Goal: Find contact information: Find contact information

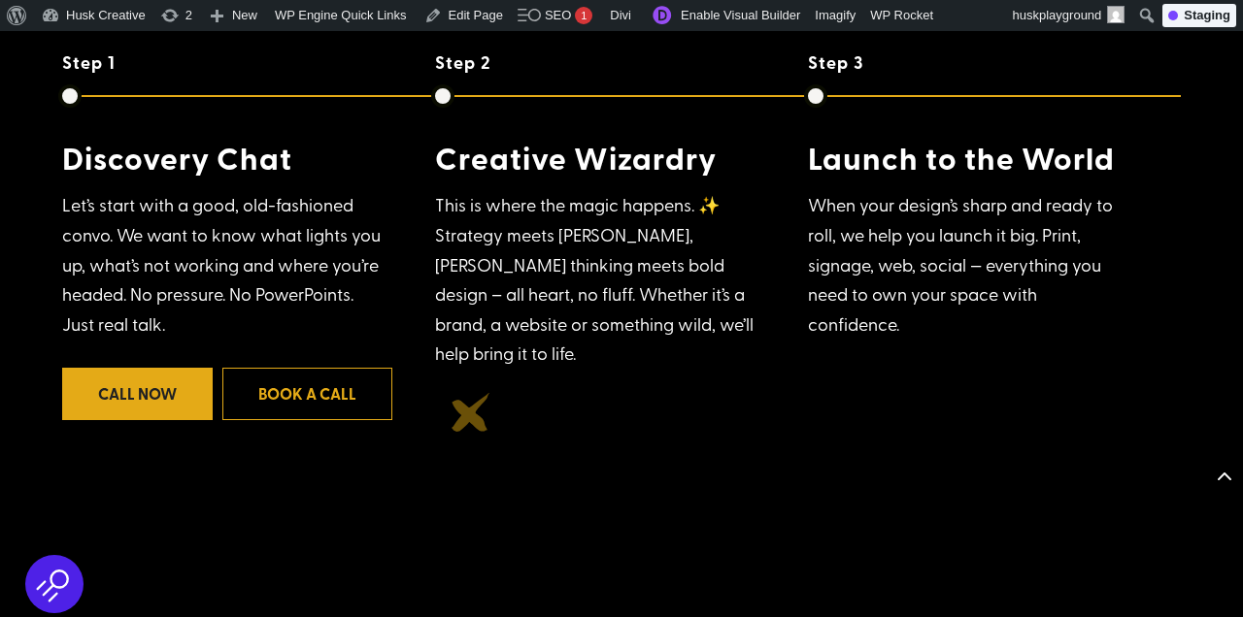
scroll to position [1658, 0]
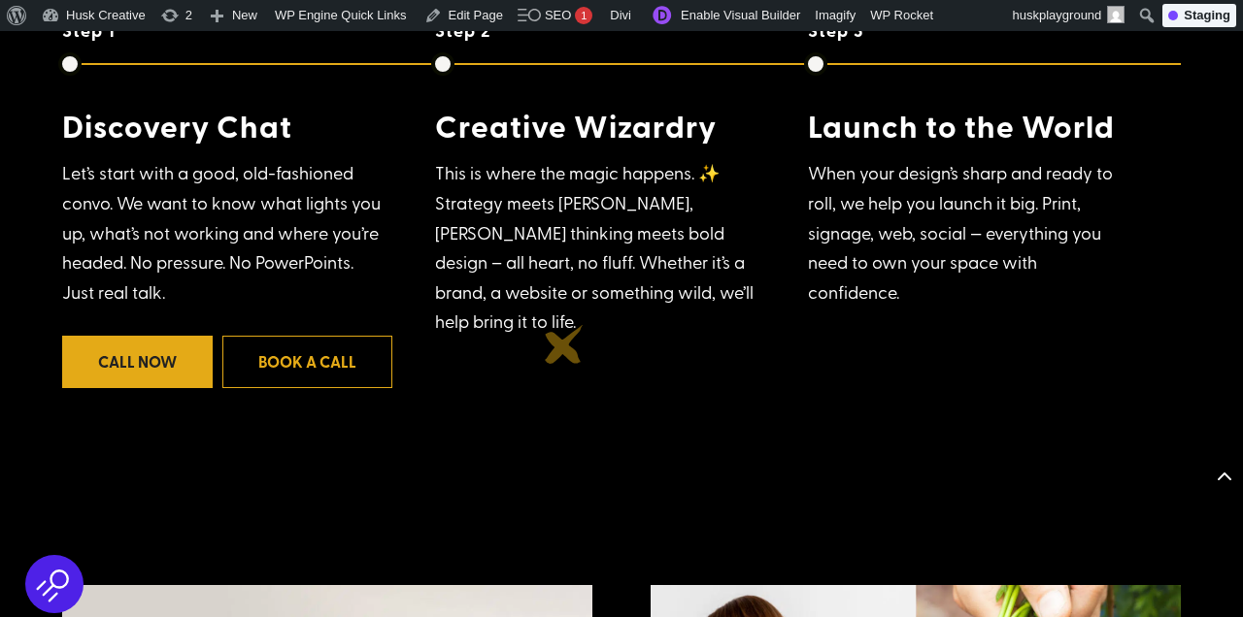
click at [564, 345] on div "Step 1 Discovery Chat Let’s start with a good, old-fashioned convo. We want to …" at bounding box center [621, 228] width 1118 height 416
click at [586, 375] on div "Step 1 Discovery Chat Let’s start with a good, old-fashioned convo. We want to …" at bounding box center [621, 228] width 1118 height 416
click at [706, 17] on link "Enable Visual Builder" at bounding box center [724, 15] width 167 height 31
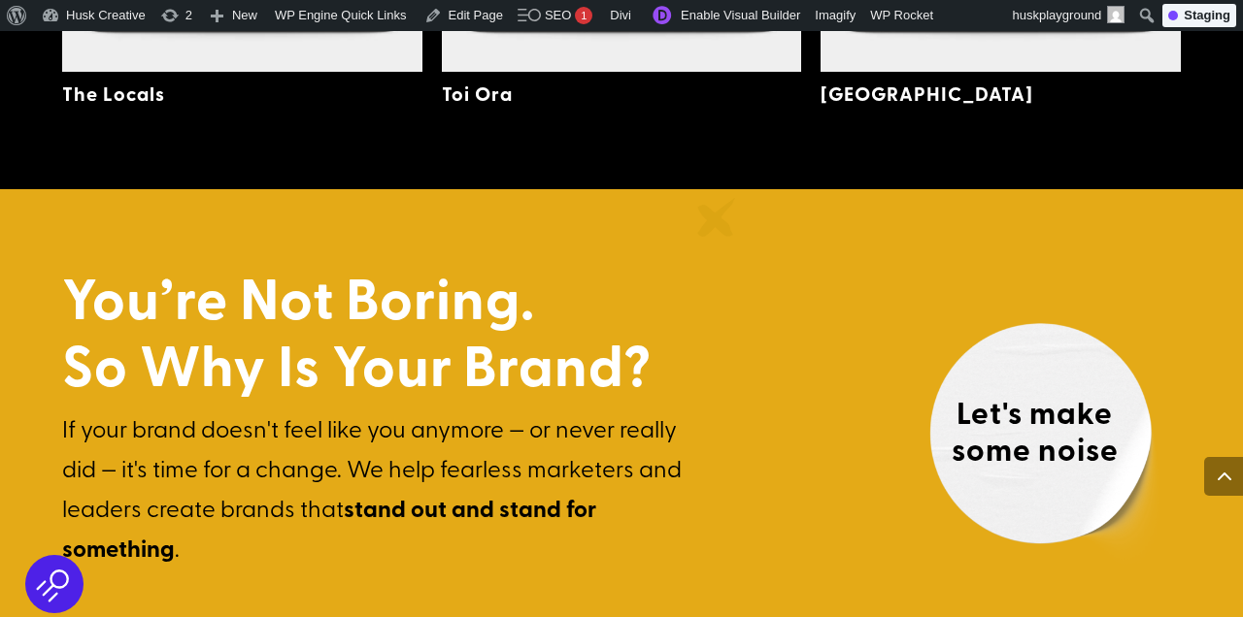
scroll to position [5057, 0]
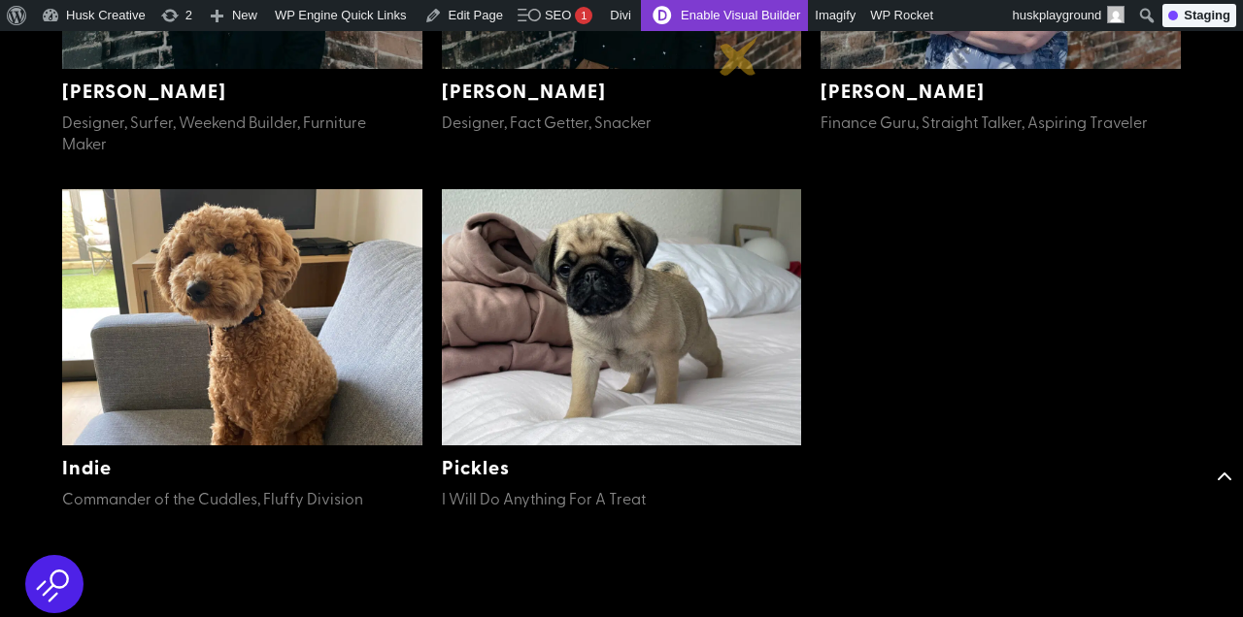
scroll to position [1153, 0]
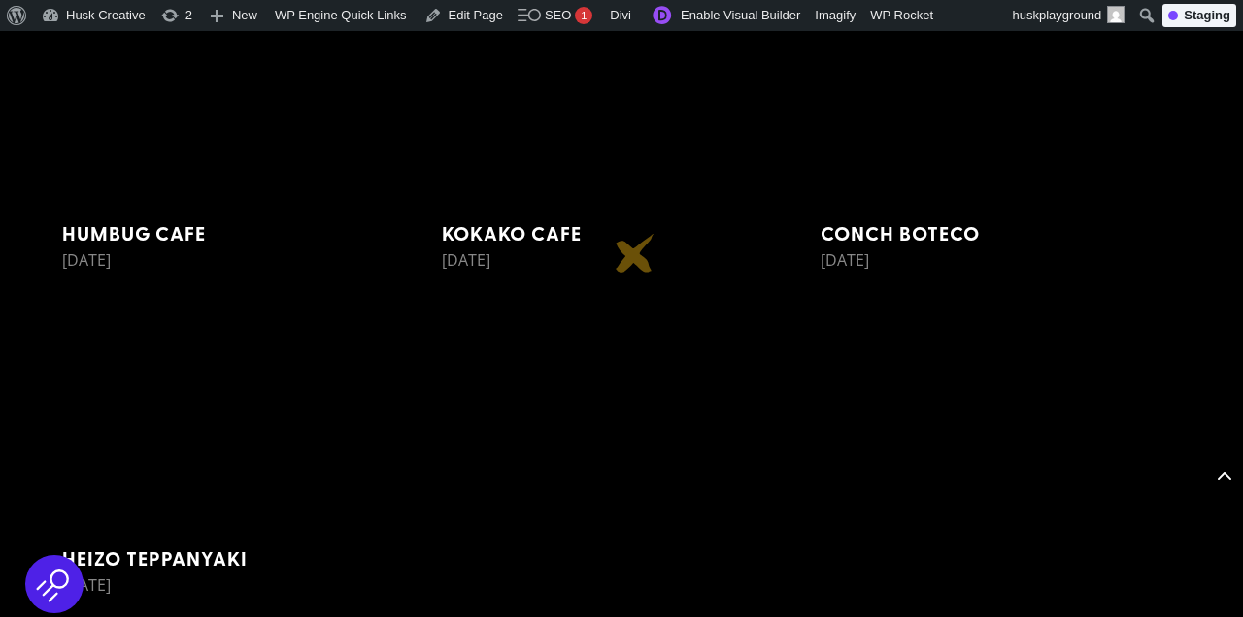
scroll to position [20950, 0]
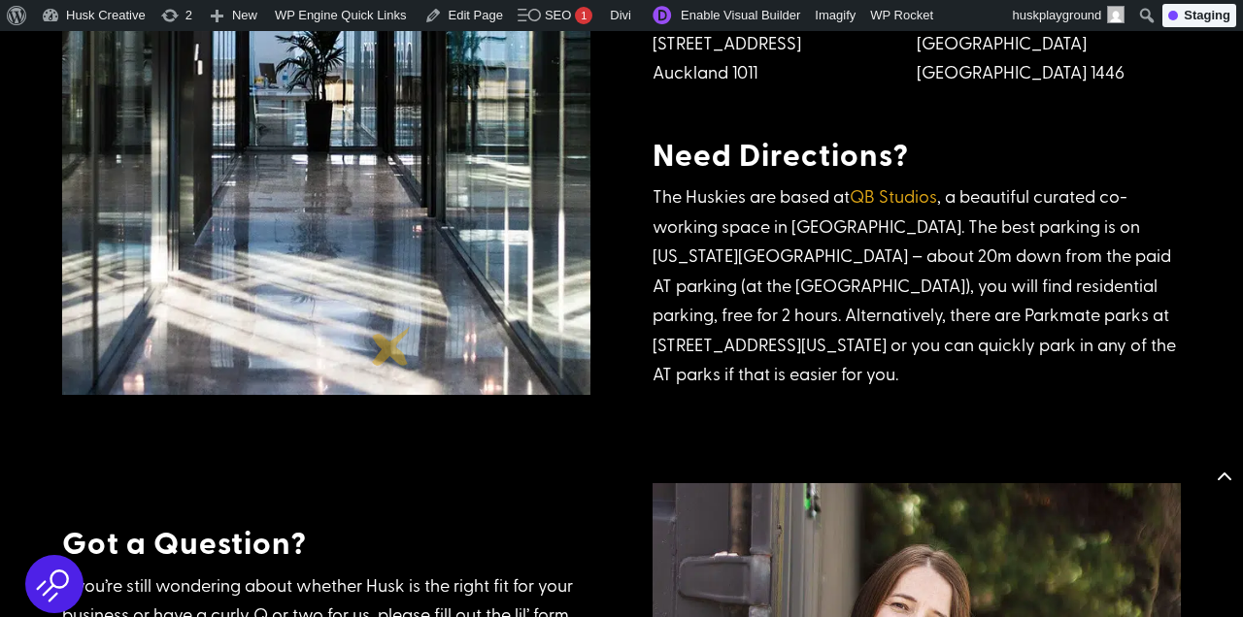
scroll to position [764, 0]
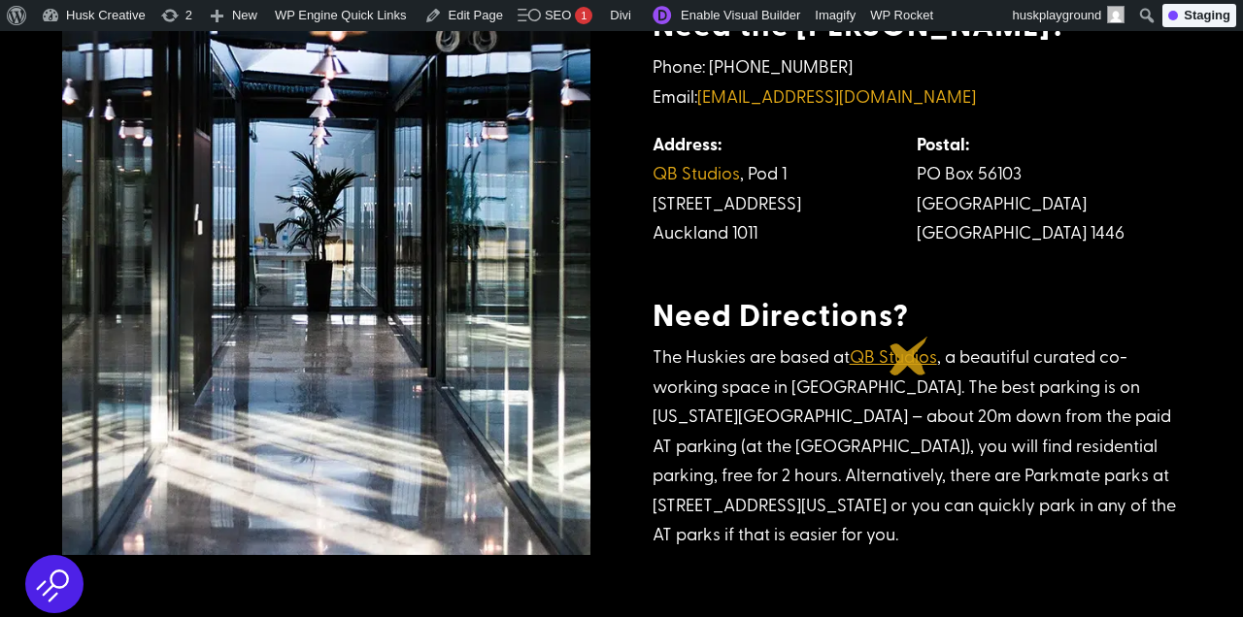
click at [909, 356] on link "QB Studios" at bounding box center [892, 356] width 87 height 24
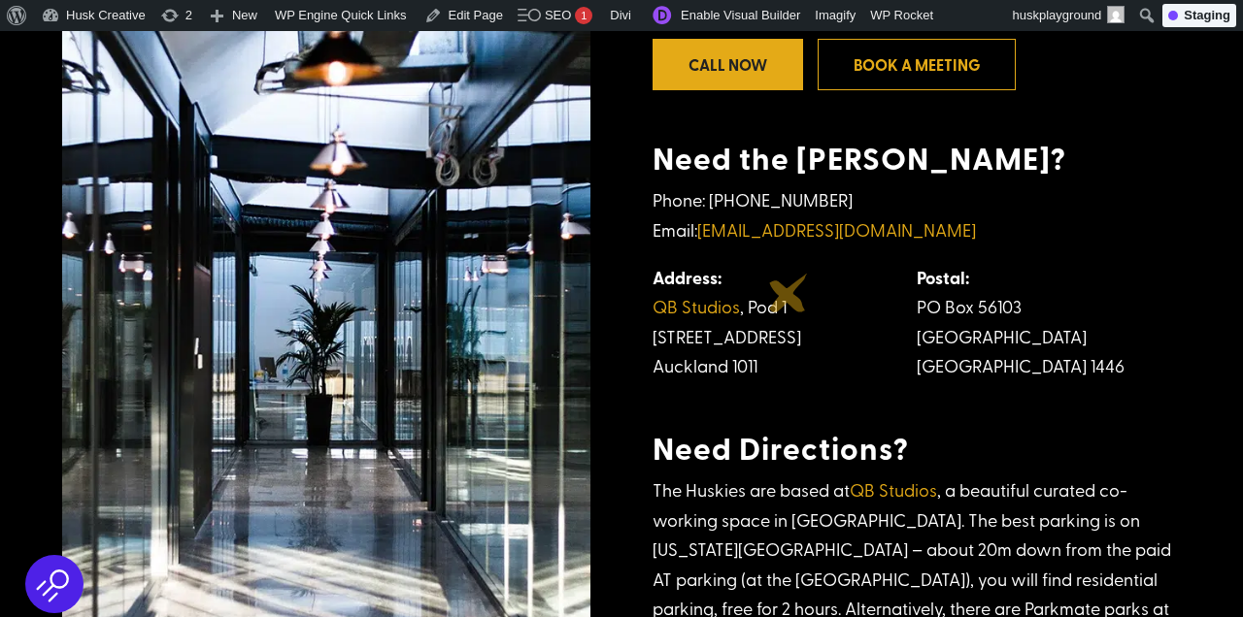
scroll to position [618, 0]
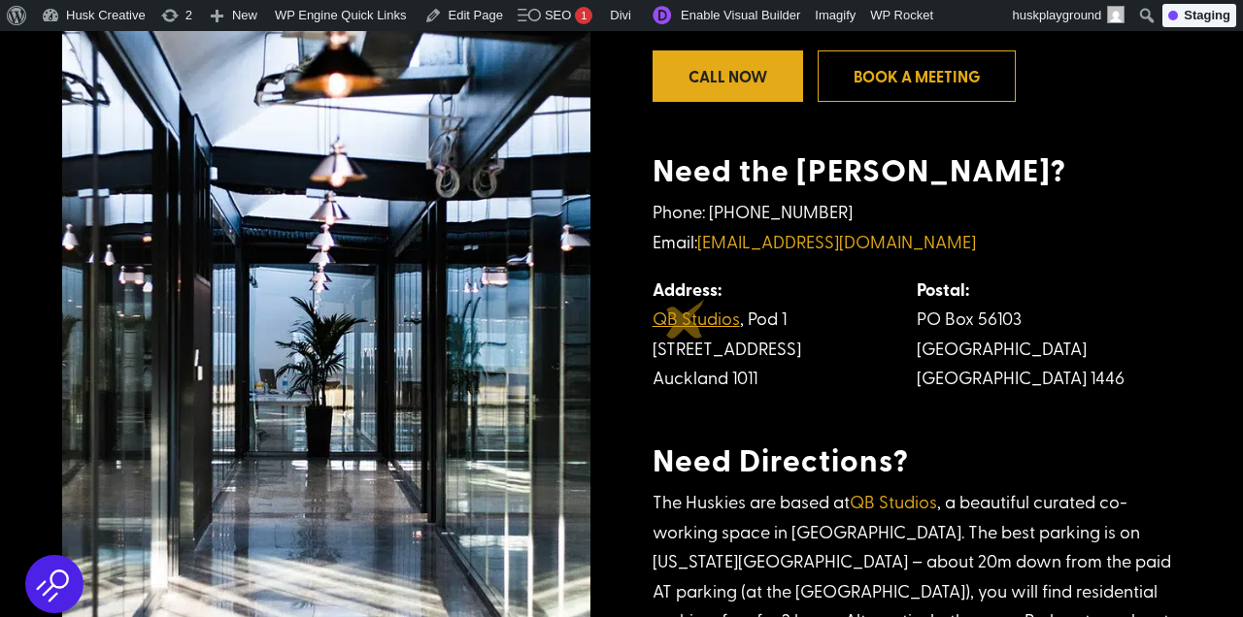
click at [685, 319] on link "QB Studios" at bounding box center [695, 318] width 87 height 24
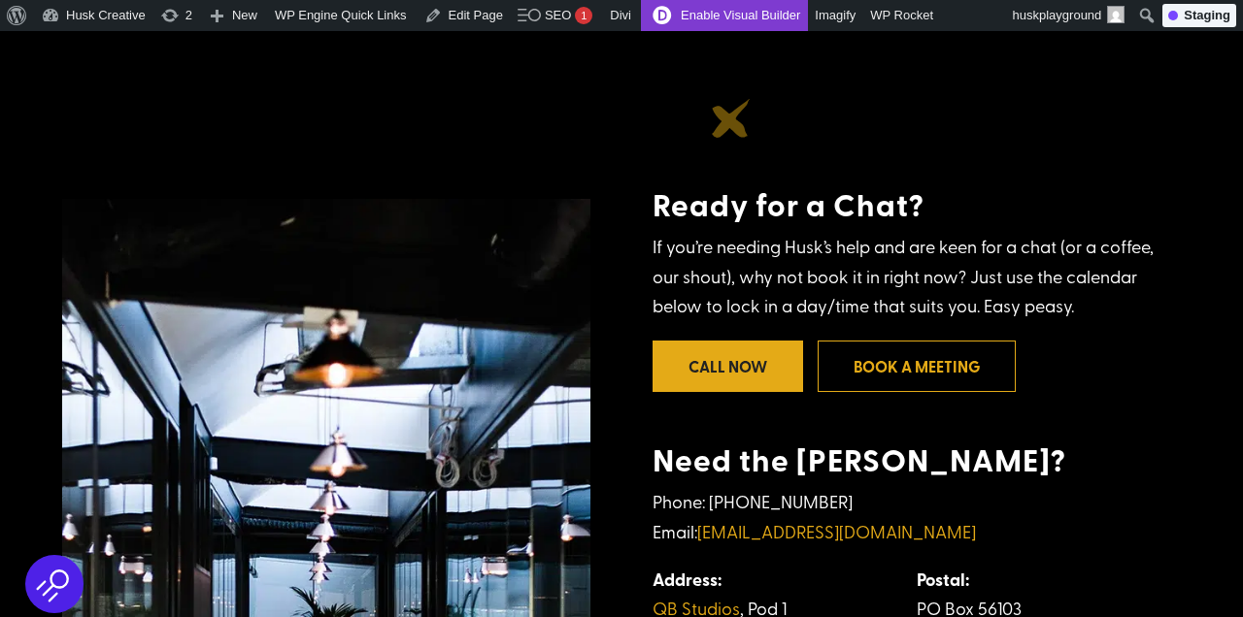
scroll to position [314, 0]
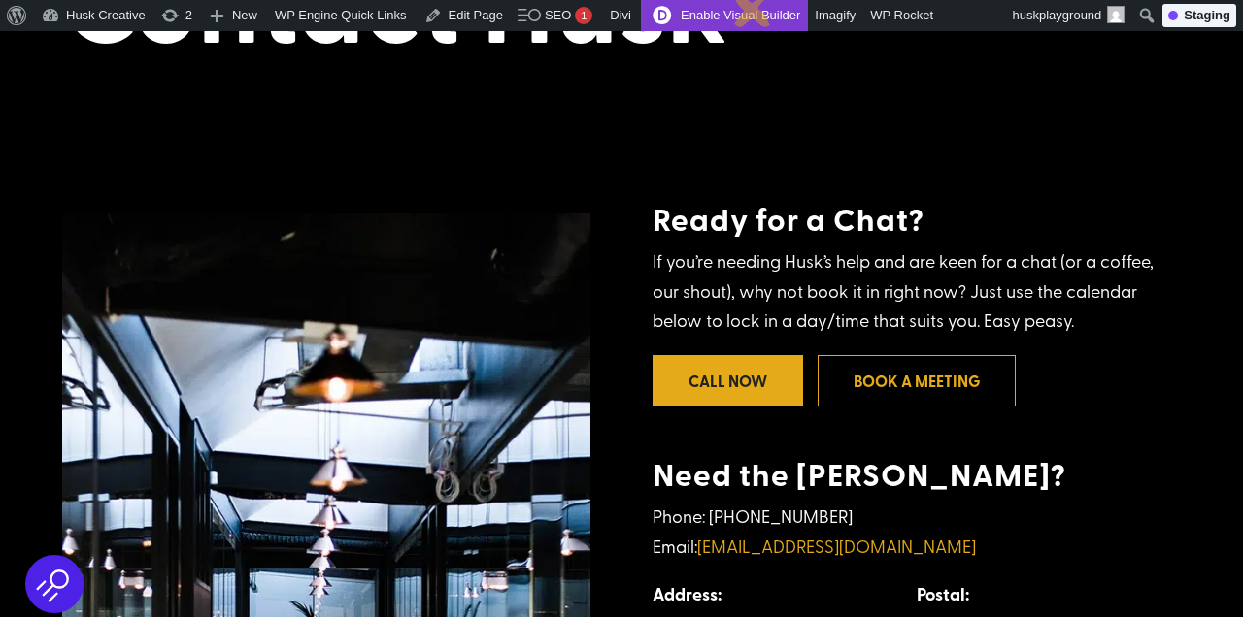
click at [753, 8] on link "Enable Visual Builder" at bounding box center [724, 15] width 167 height 31
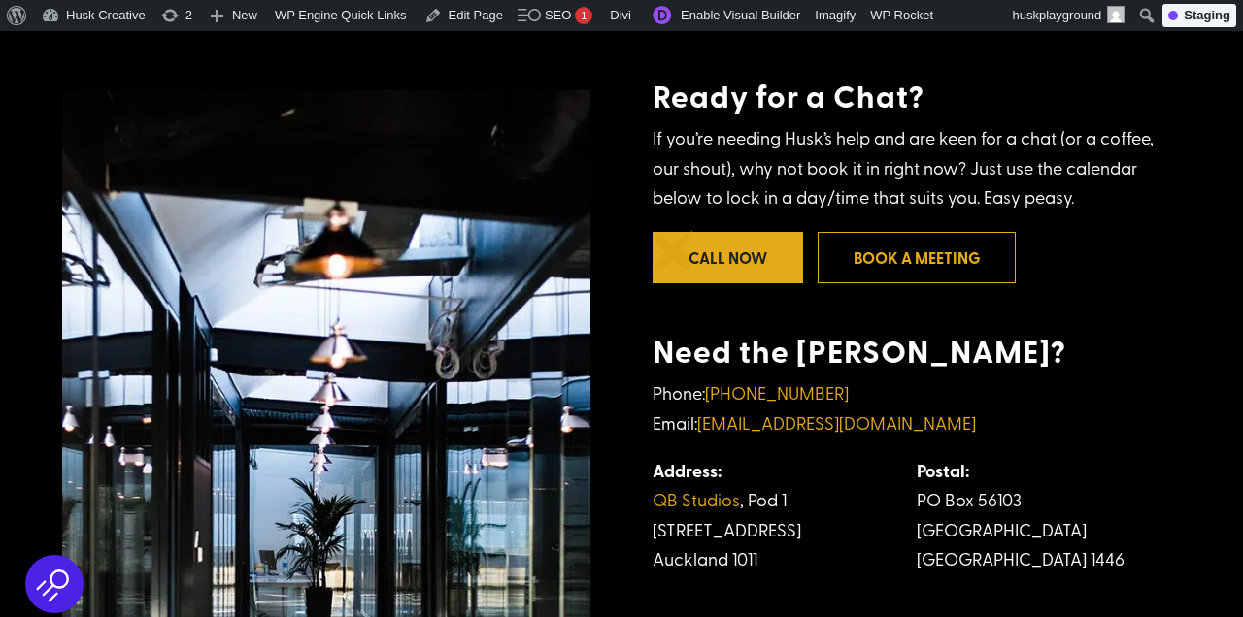
scroll to position [450, 0]
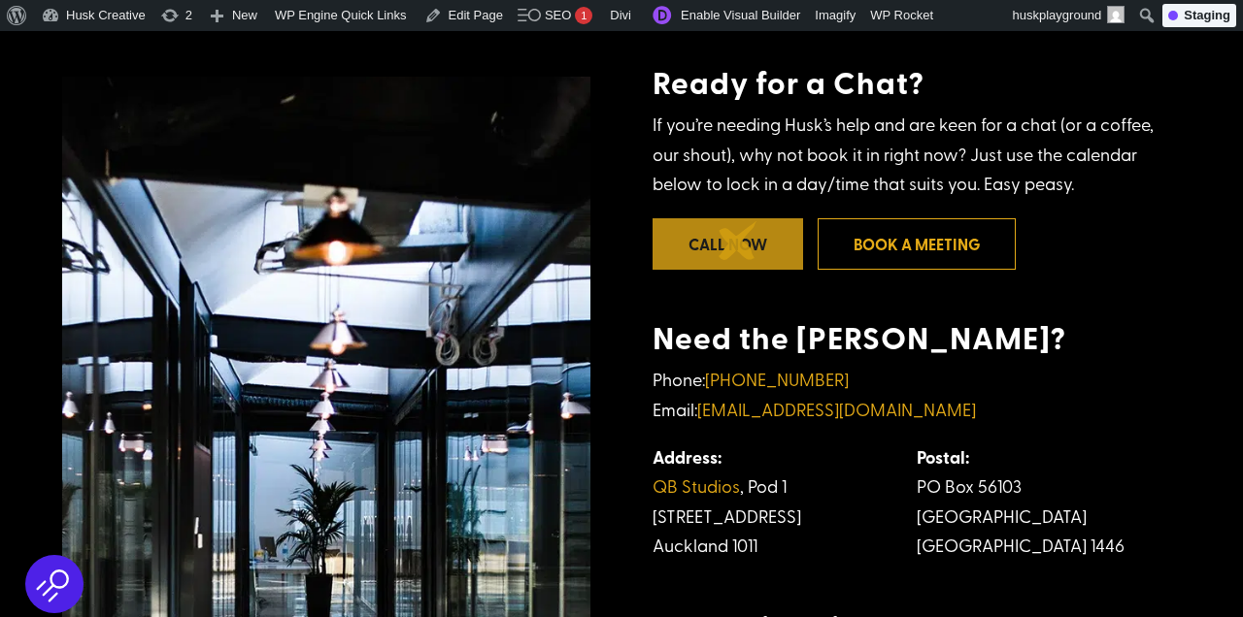
click at [738, 241] on link "Call Now" at bounding box center [727, 243] width 150 height 51
click at [881, 242] on link "Book a meeting" at bounding box center [916, 243] width 198 height 51
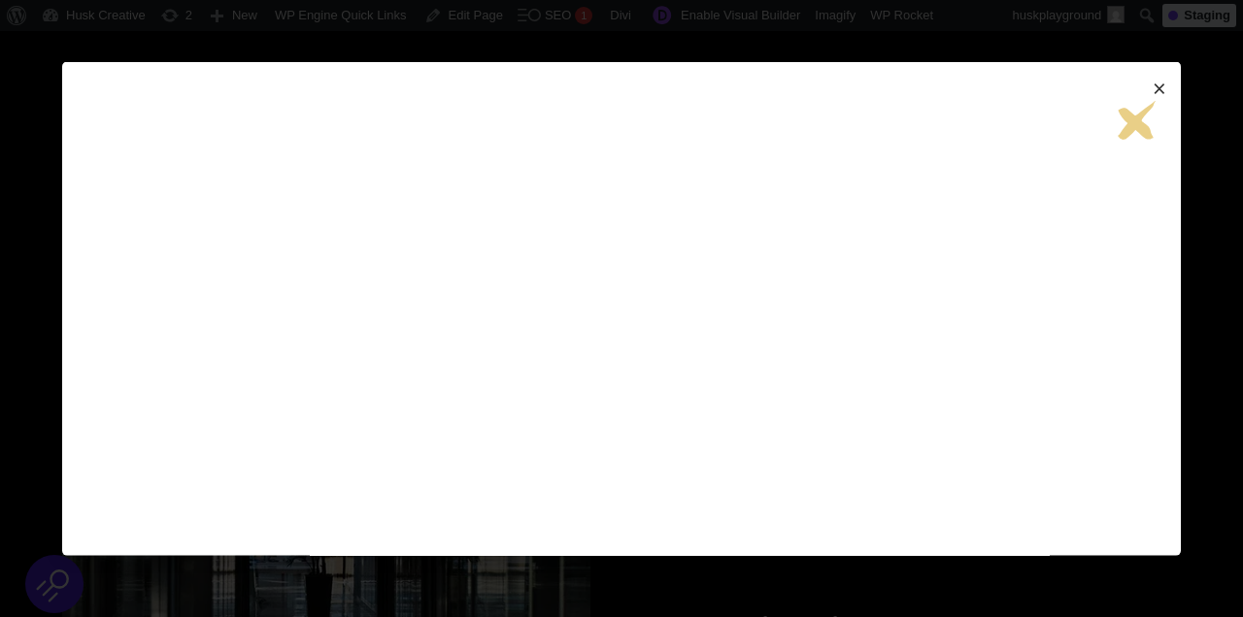
scroll to position [0, 0]
click at [1159, 85] on span "×" at bounding box center [1158, 88] width 23 height 33
